Goal: Information Seeking & Learning: Find specific page/section

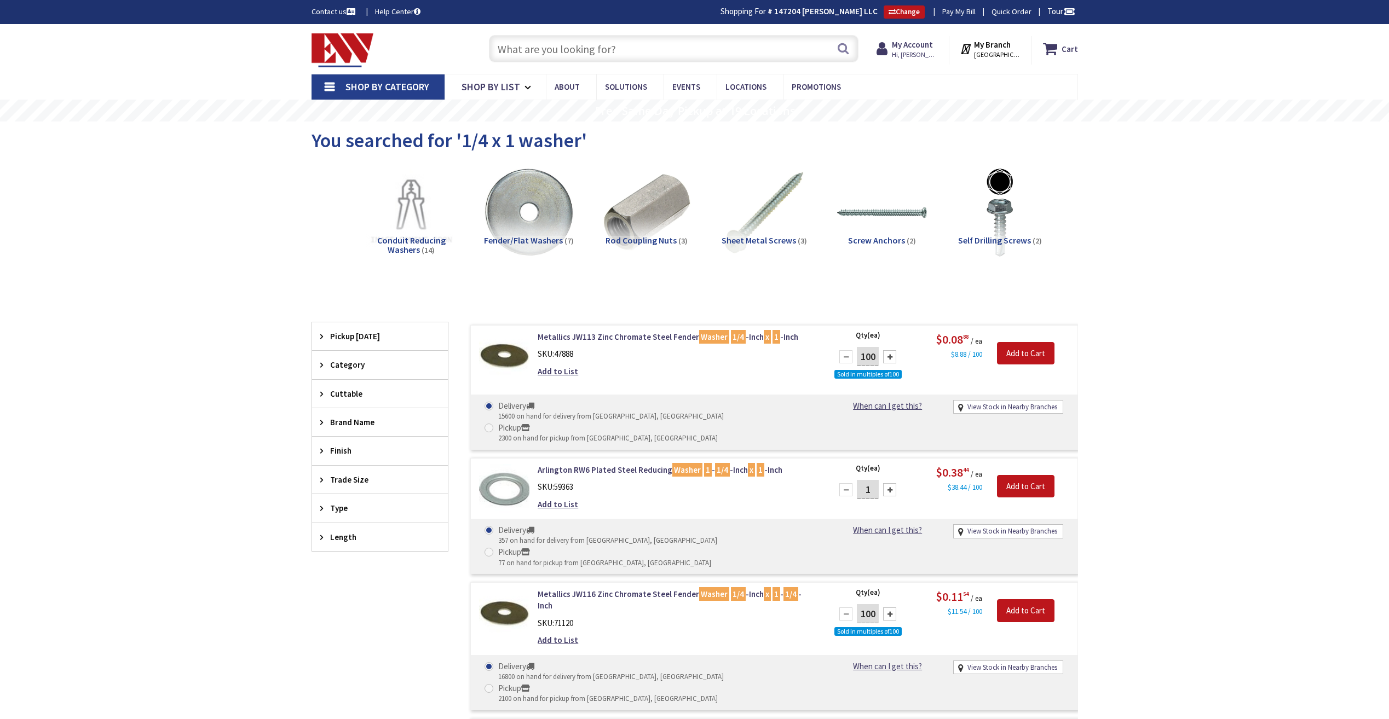
click at [550, 45] on input "text" at bounding box center [673, 48] width 369 height 27
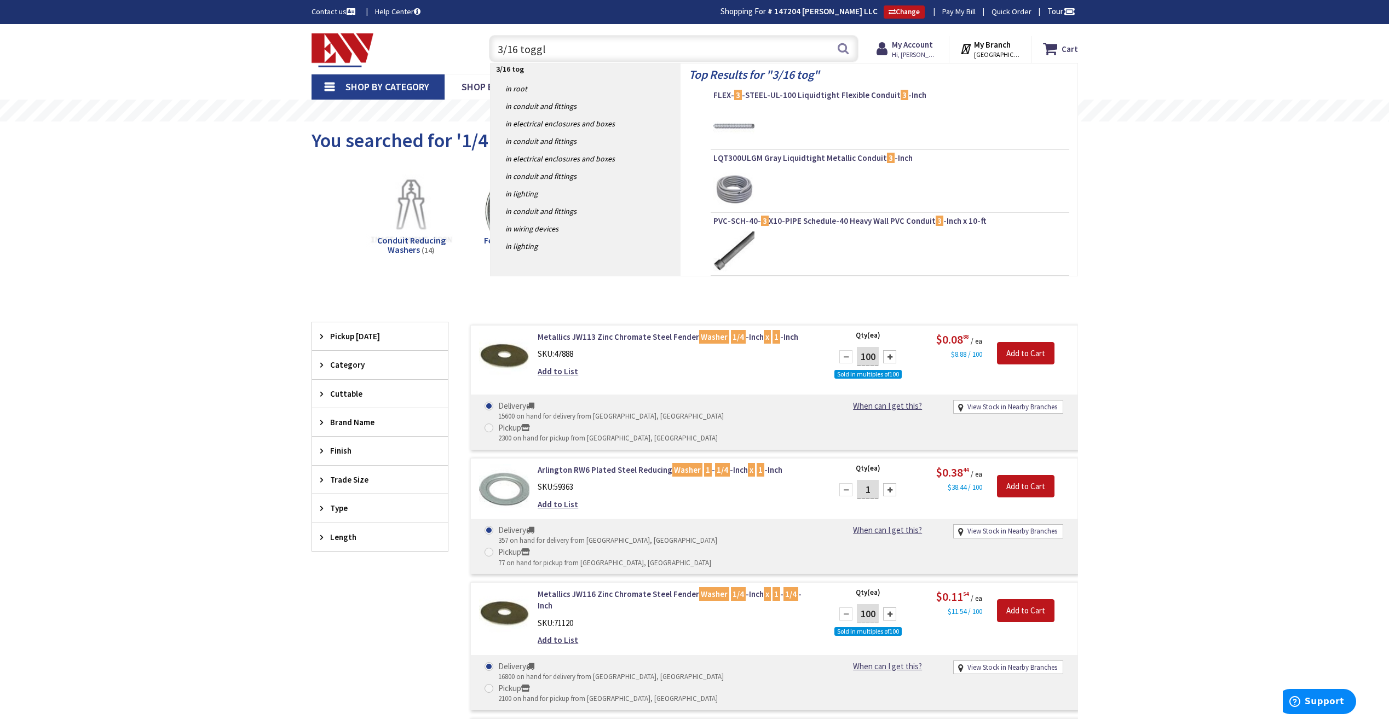
type input "3/16 toggle"
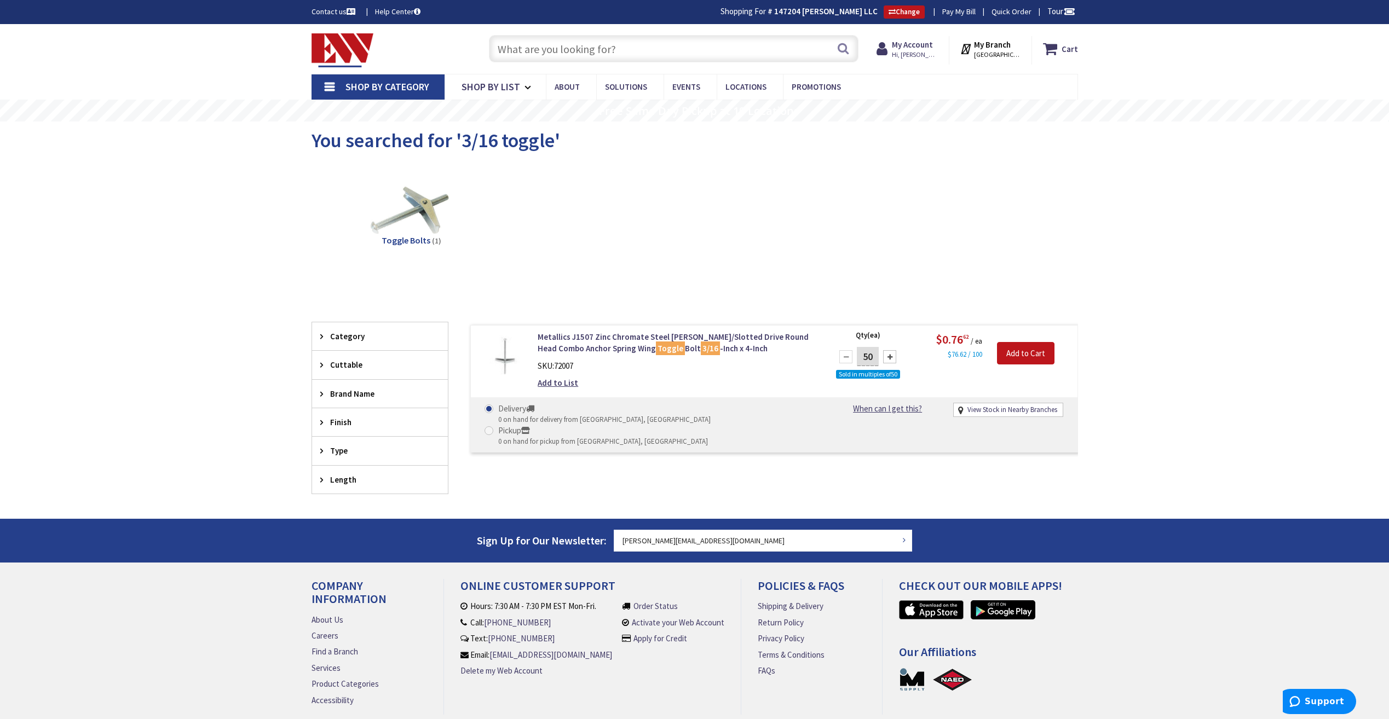
click at [544, 47] on input "text" at bounding box center [673, 48] width 369 height 27
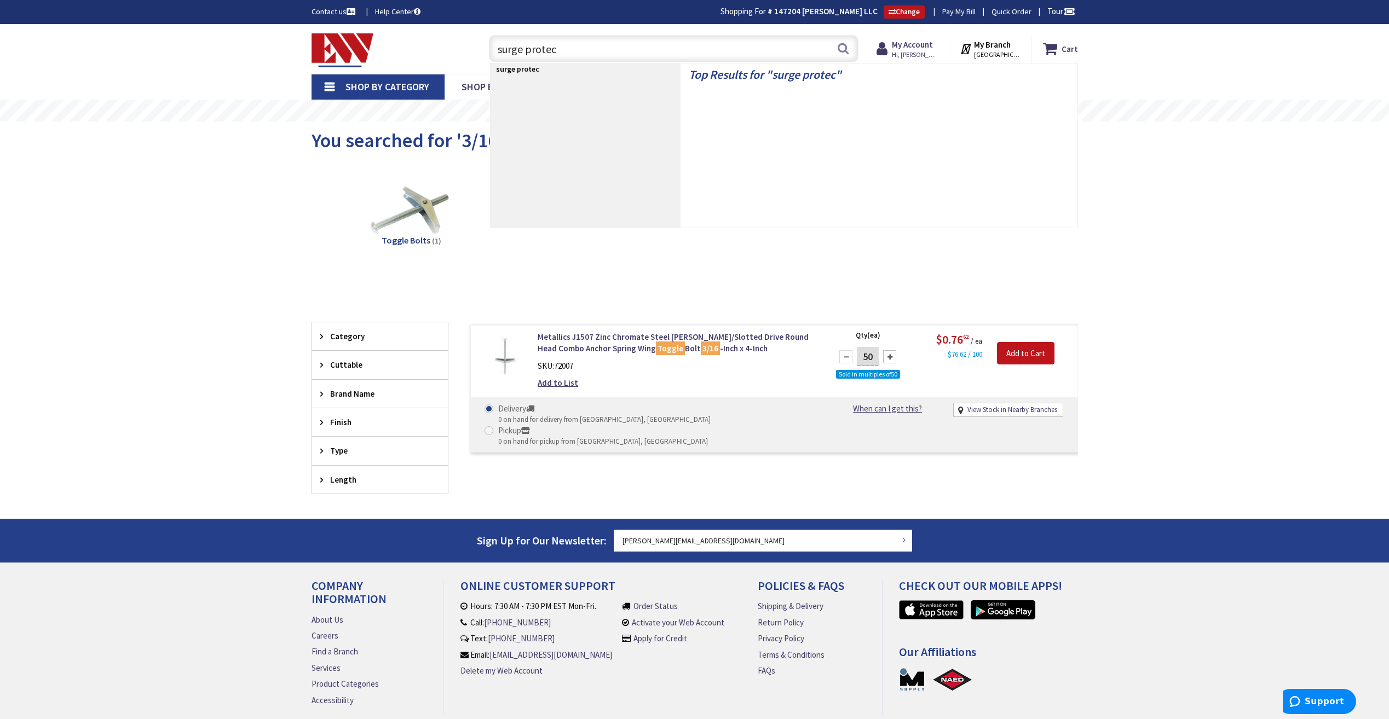
type input "surge protect"
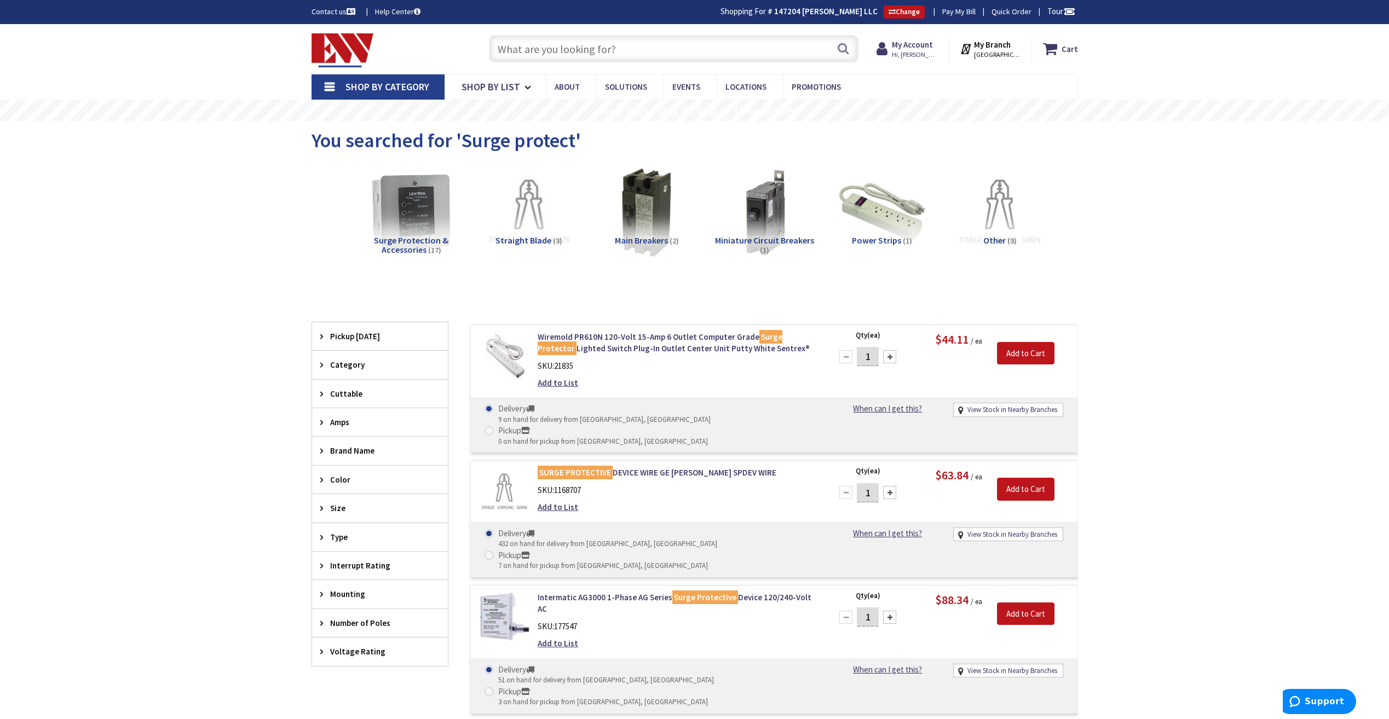
click at [544, 47] on input "text" at bounding box center [673, 48] width 369 height 27
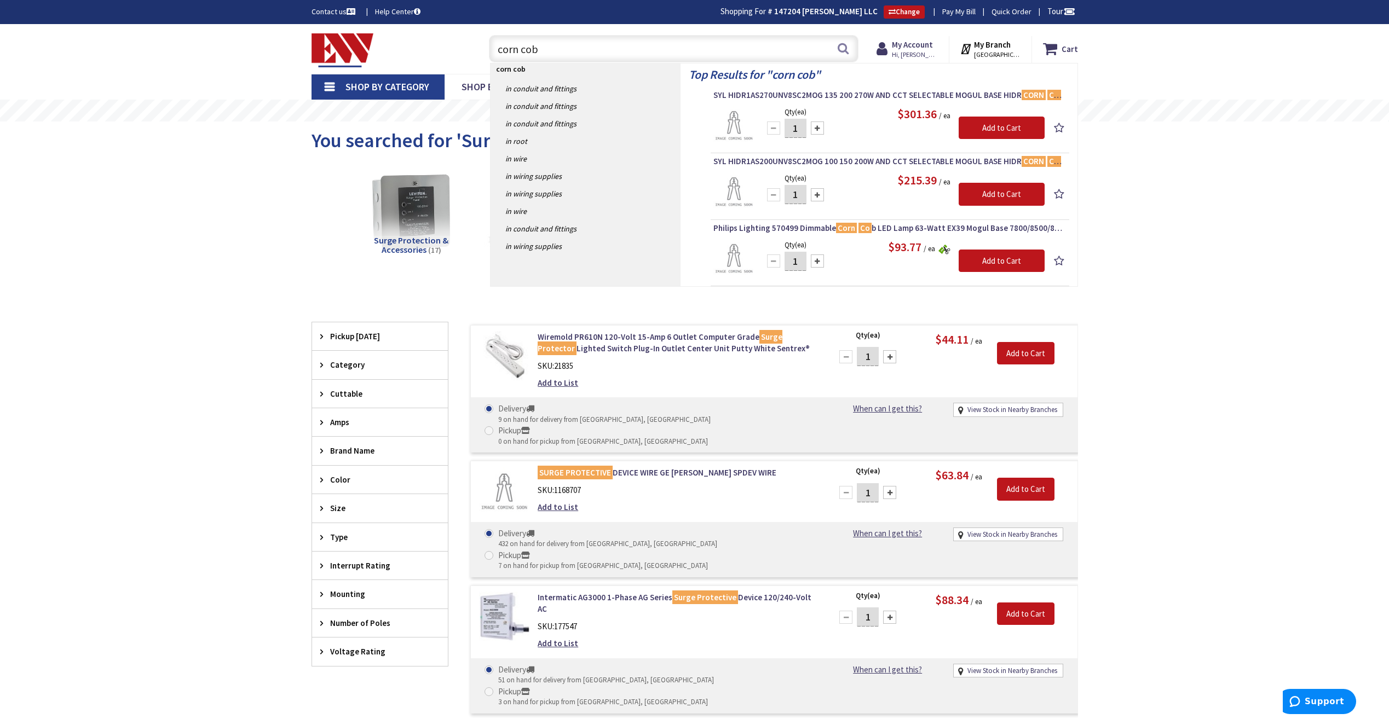
type input "corn cobb"
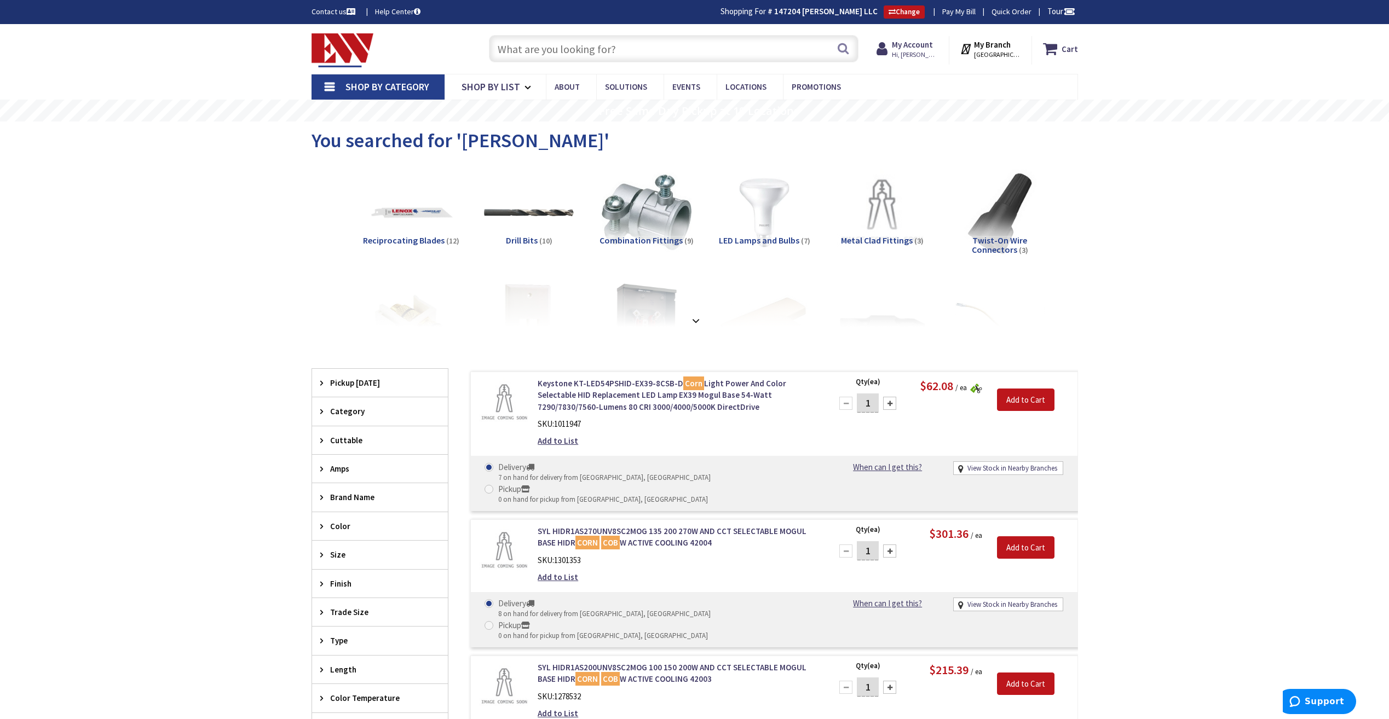
click at [691, 59] on input "text" at bounding box center [673, 48] width 369 height 27
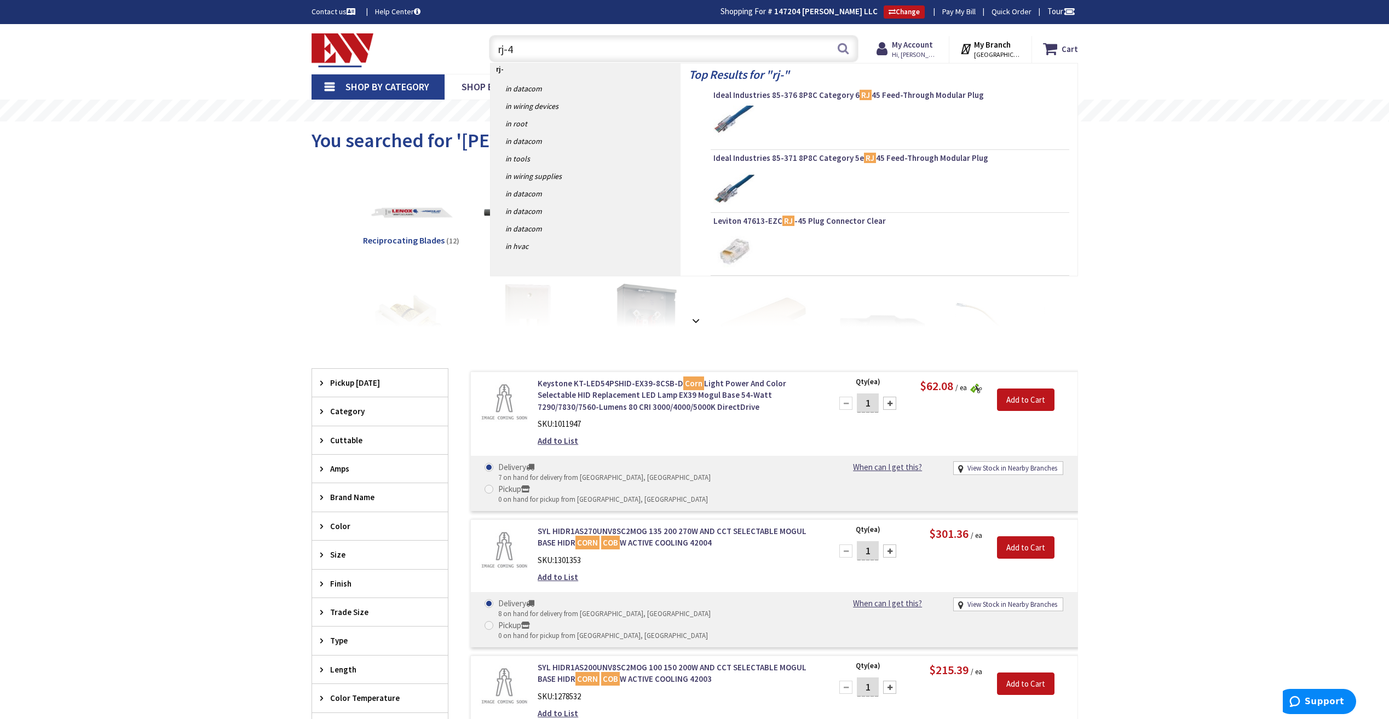
type input "rj-45"
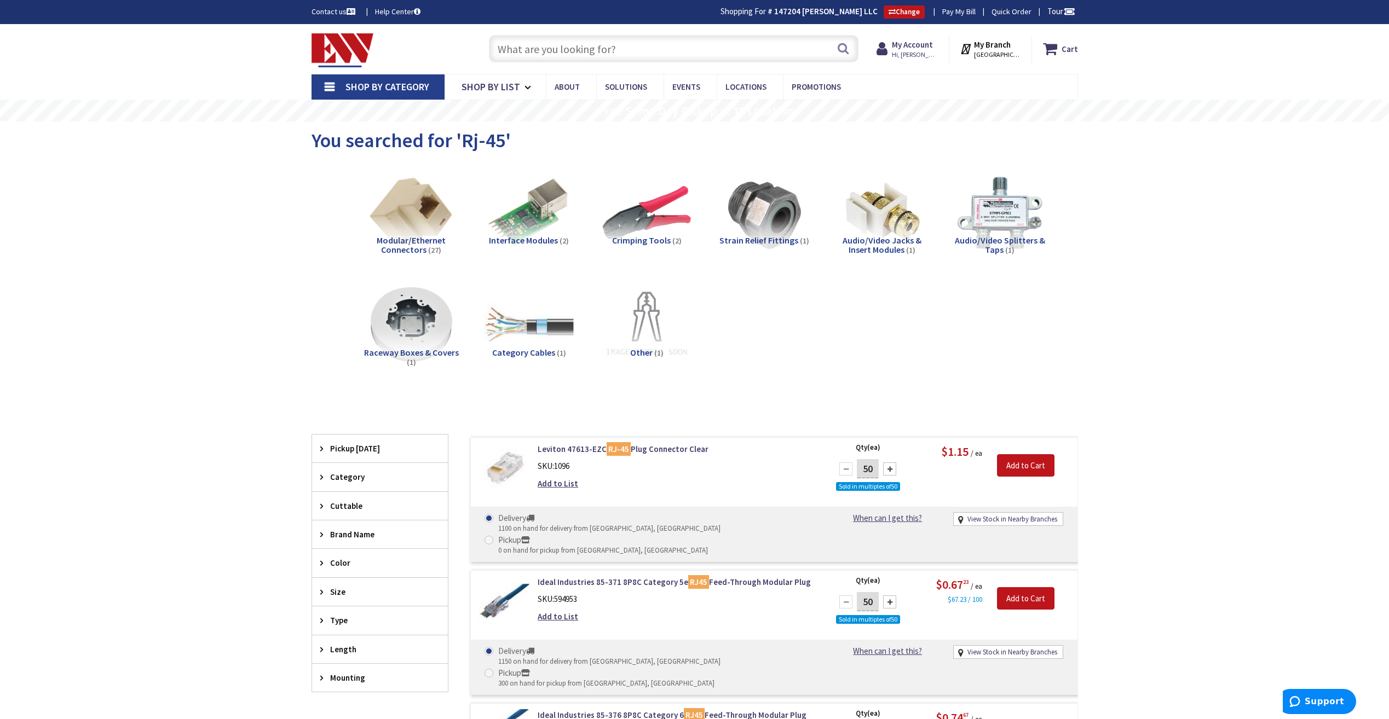
click at [718, 59] on input "text" at bounding box center [673, 48] width 369 height 27
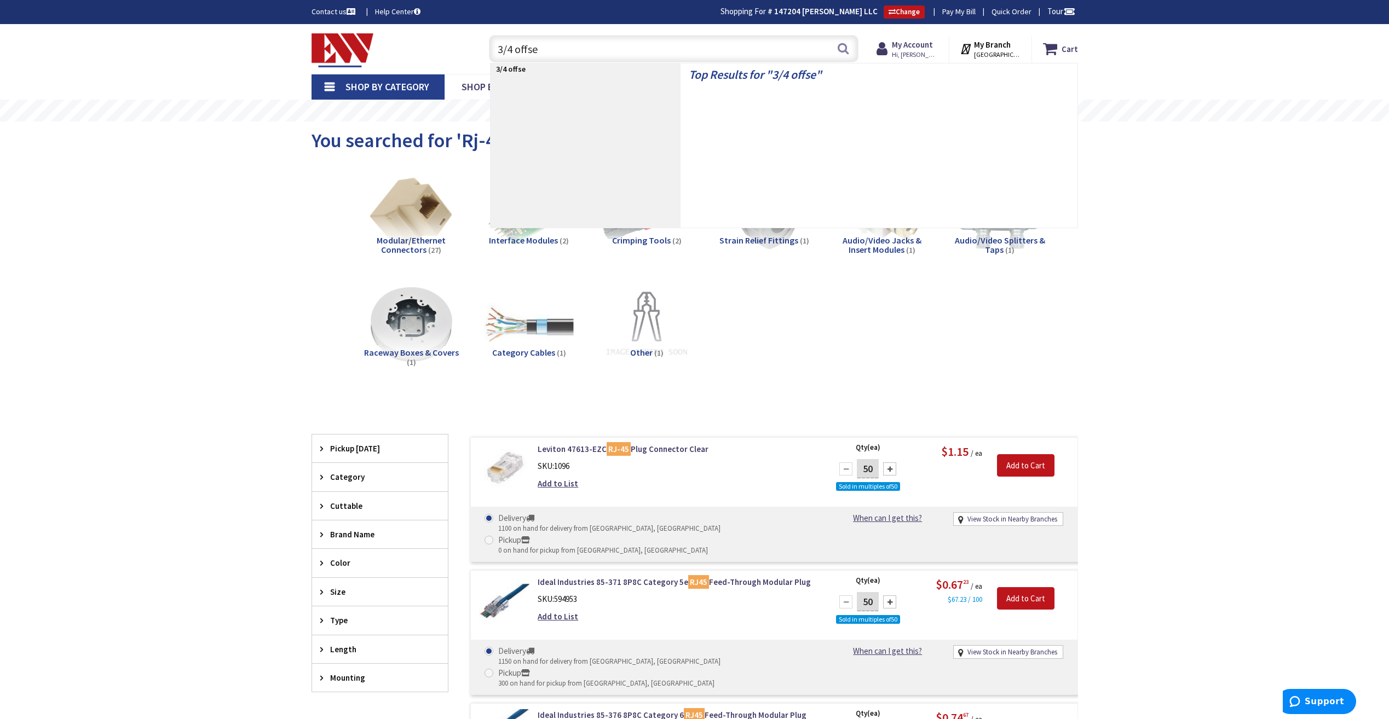
type input "3/4 offset"
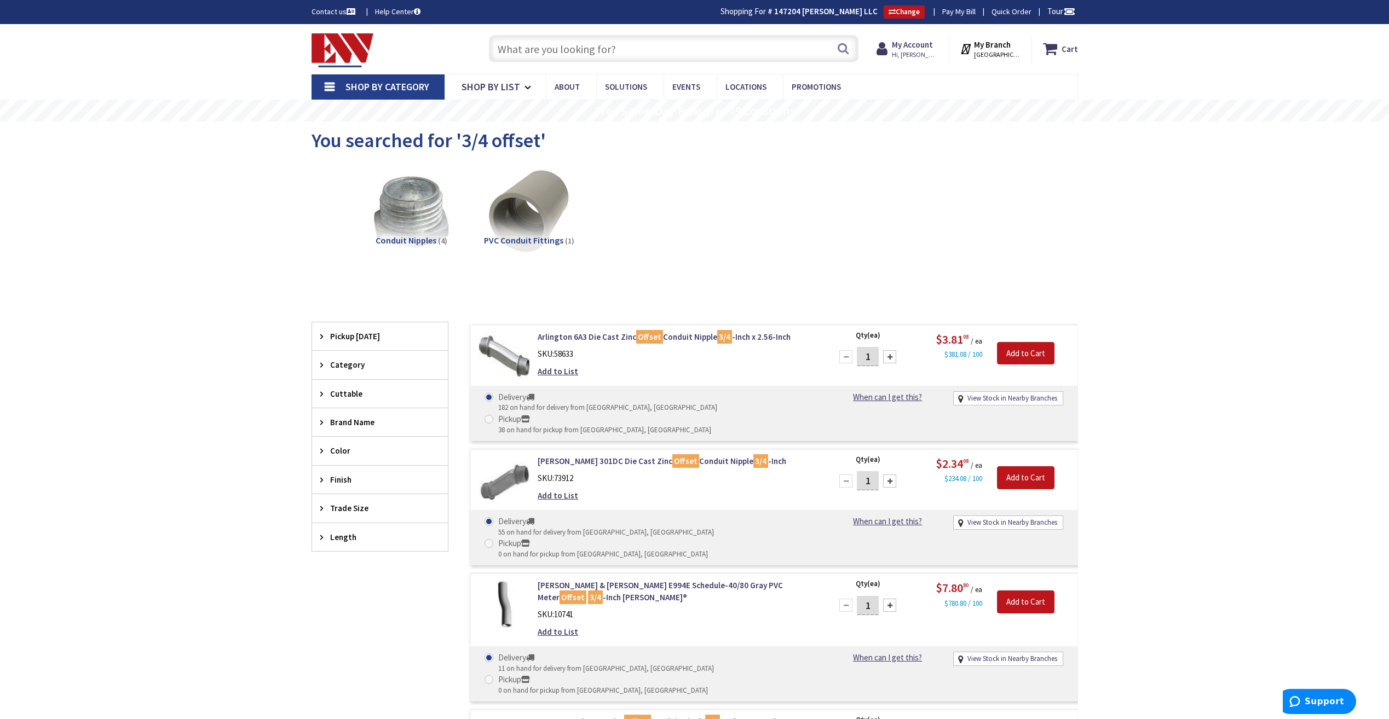
click at [786, 203] on div "Conduit Nipples (4) PVC Conduit Fittings (1)" at bounding box center [695, 222] width 728 height 118
